Goal: Book appointment/travel/reservation

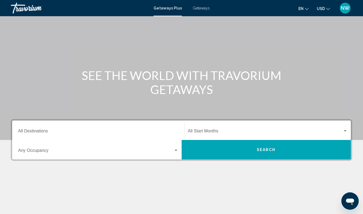
scroll to position [32, 0]
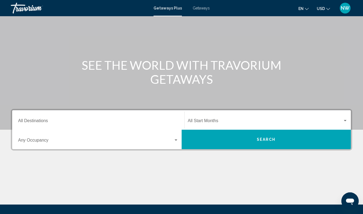
click at [21, 121] on input "Destination All Destinations" at bounding box center [98, 122] width 160 height 5
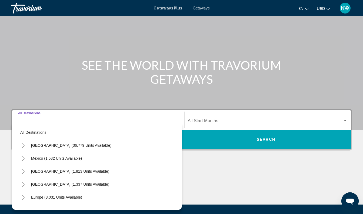
scroll to position [89, 0]
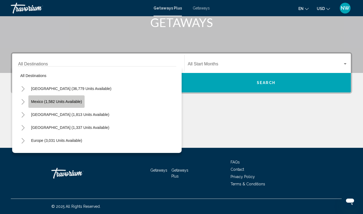
click at [56, 102] on span "Mexico (1,582 units available)" at bounding box center [56, 102] width 51 height 4
type input "**********"
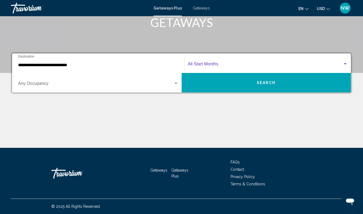
click at [199, 64] on span "Search widget" at bounding box center [265, 65] width 155 height 5
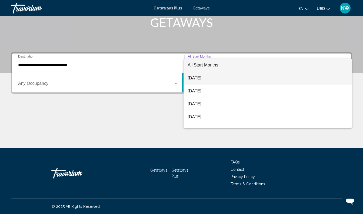
click at [203, 77] on span "[DATE]" at bounding box center [268, 78] width 160 height 13
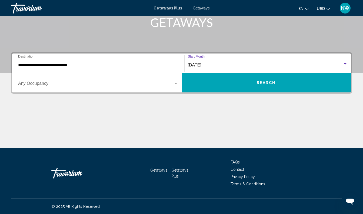
click at [237, 78] on button "Search" at bounding box center [267, 82] width 170 height 19
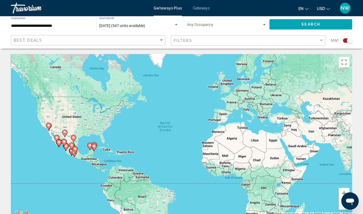
click at [264, 25] on div "Search widget" at bounding box center [264, 24] width 3 height 1
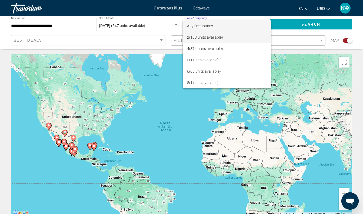
click at [219, 36] on span "2 (108 units available)" at bounding box center [227, 37] width 80 height 11
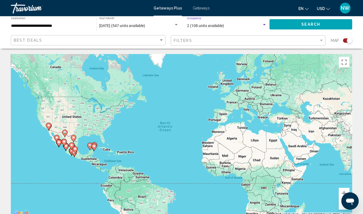
click at [296, 23] on button "Search" at bounding box center [311, 24] width 83 height 10
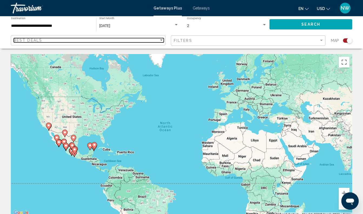
click at [161, 40] on div "Sort by" at bounding box center [161, 40] width 3 height 1
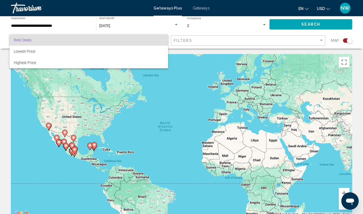
click at [239, 39] on div at bounding box center [181, 107] width 363 height 214
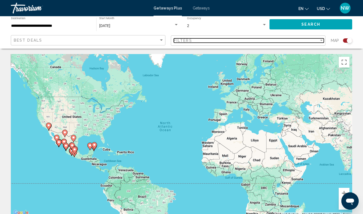
click at [322, 39] on div "Filter" at bounding box center [321, 40] width 5 height 4
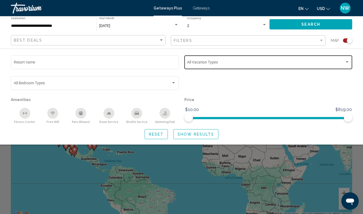
click at [288, 63] on span "Search widget" at bounding box center [266, 63] width 158 height 4
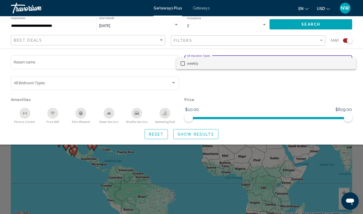
click at [259, 103] on div at bounding box center [181, 107] width 363 height 214
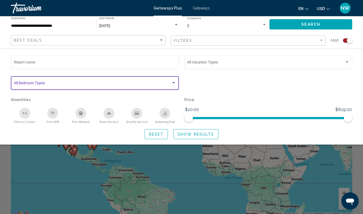
click at [97, 86] on span "Search widget" at bounding box center [93, 84] width 158 height 4
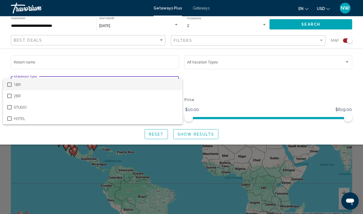
click at [9, 86] on mat-pseudo-checkbox at bounding box center [9, 85] width 4 height 4
click at [9, 84] on mat-pseudo-checkbox at bounding box center [9, 85] width 4 height 4
click at [58, 60] on div at bounding box center [181, 107] width 363 height 214
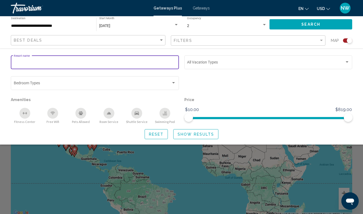
click at [51, 62] on input "Resort name" at bounding box center [95, 63] width 163 height 4
type input "*******"
drag, startPoint x: 51, startPoint y: 62, endPoint x: 230, endPoint y: 99, distance: 182.6
click at [230, 99] on p "Price" at bounding box center [269, 100] width 168 height 8
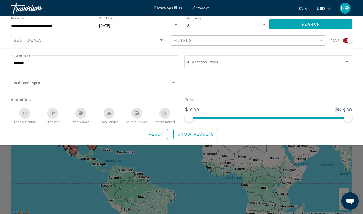
click at [161, 137] on span "Reset" at bounding box center [156, 134] width 15 height 4
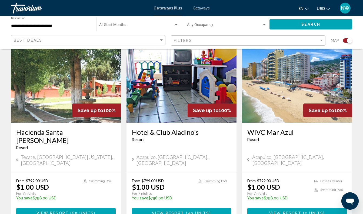
scroll to position [818, 0]
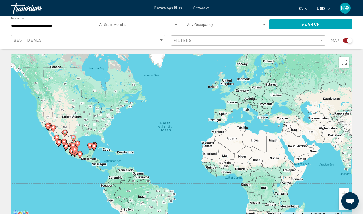
click at [79, 143] on image "Main content" at bounding box center [77, 143] width 3 height 3
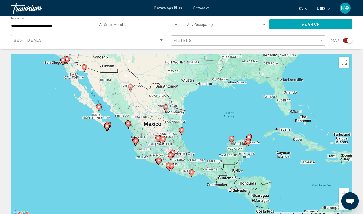
click at [183, 130] on image "Main content" at bounding box center [181, 130] width 3 height 3
type input "**********"
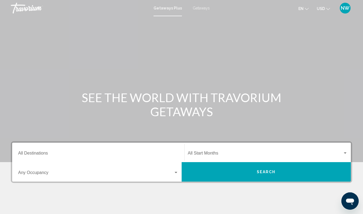
click at [199, 8] on span "Getaways" at bounding box center [201, 8] width 17 height 4
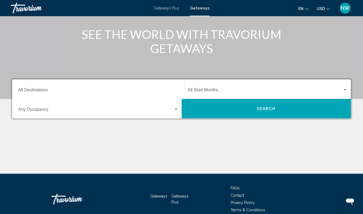
scroll to position [50, 0]
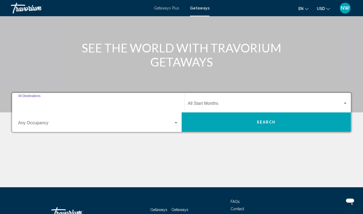
click at [38, 105] on input "Destination All Destinations" at bounding box center [98, 104] width 160 height 5
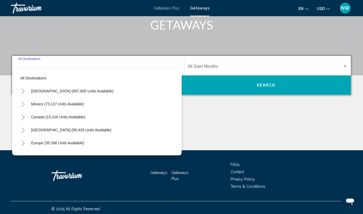
scroll to position [89, 0]
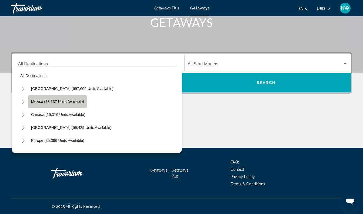
click at [76, 100] on span "Mexico (73,137 units available)" at bounding box center [57, 102] width 53 height 4
type input "**********"
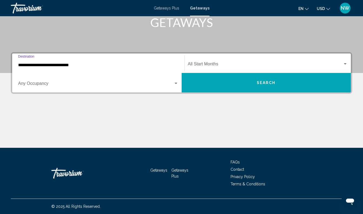
click at [198, 63] on span "Search widget" at bounding box center [265, 65] width 155 height 5
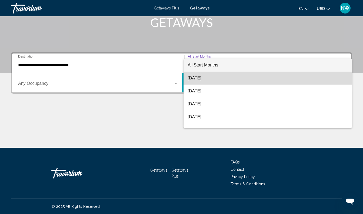
click at [200, 79] on span "[DATE]" at bounding box center [268, 78] width 160 height 13
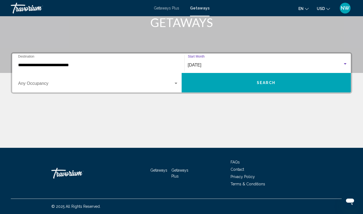
click at [159, 86] on span "Search widget" at bounding box center [96, 84] width 156 height 5
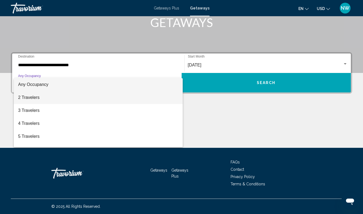
click at [53, 100] on span "2 Travelers" at bounding box center [98, 97] width 160 height 13
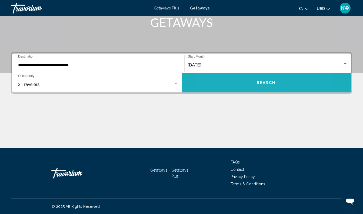
click at [239, 84] on button "Search" at bounding box center [267, 82] width 170 height 19
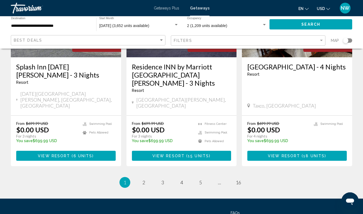
scroll to position [703, 0]
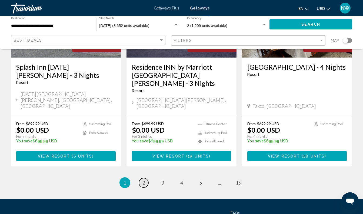
click at [144, 180] on span "2" at bounding box center [144, 183] width 3 height 6
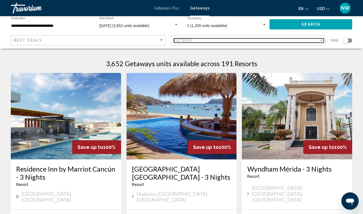
click at [266, 42] on div "Filters" at bounding box center [246, 40] width 145 height 4
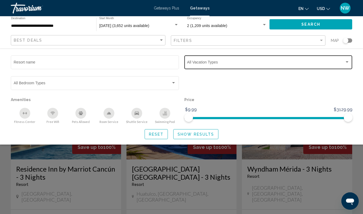
click at [268, 60] on div "Vacation Types All Vacation Types" at bounding box center [268, 61] width 163 height 15
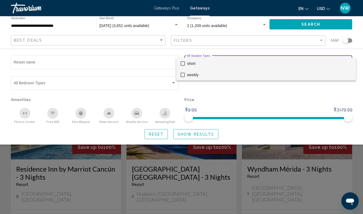
click at [183, 75] on mat-pseudo-checkbox at bounding box center [183, 75] width 4 height 4
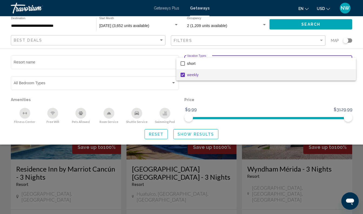
click at [156, 136] on div at bounding box center [181, 107] width 363 height 214
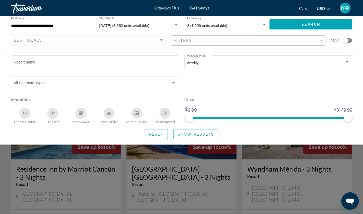
click at [154, 136] on span "Reset" at bounding box center [156, 134] width 15 height 4
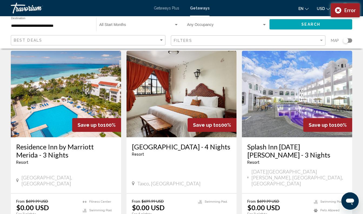
scroll to position [622, 0]
